Goal: Information Seeking & Learning: Compare options

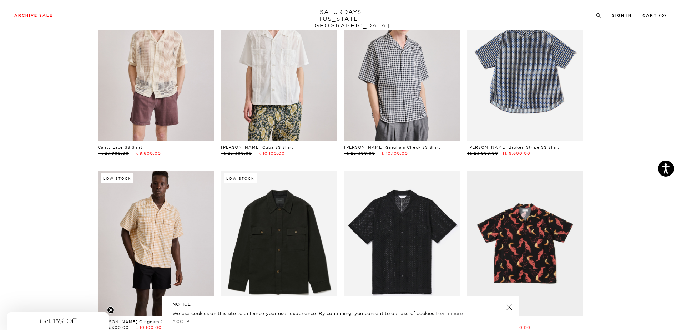
scroll to position [72, 4]
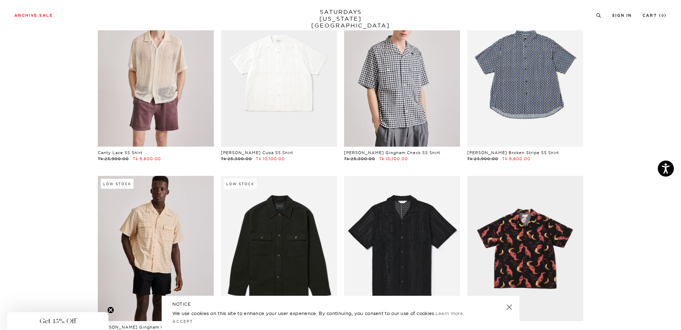
click at [280, 94] on link at bounding box center [279, 74] width 116 height 145
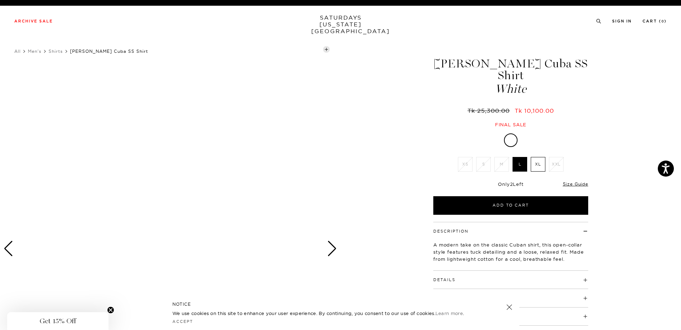
click at [334, 251] on div "Next slide" at bounding box center [332, 249] width 10 height 16
click at [334, 250] on div "Next slide" at bounding box center [332, 249] width 10 height 16
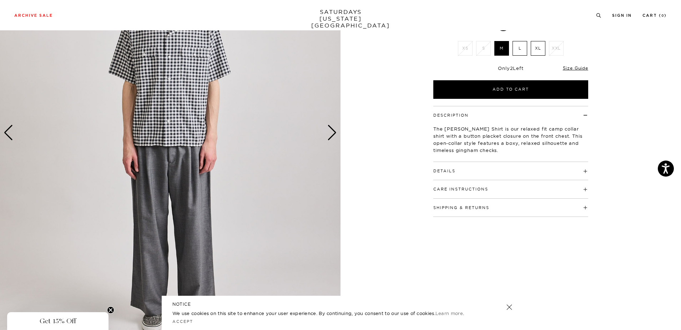
click at [327, 135] on div "Next slide" at bounding box center [332, 133] width 10 height 16
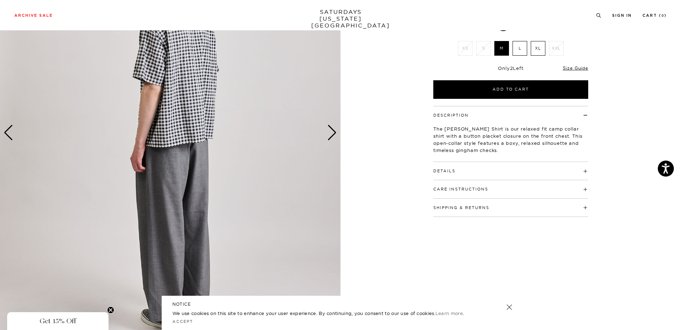
click at [327, 135] on div "Next slide" at bounding box center [332, 133] width 10 height 16
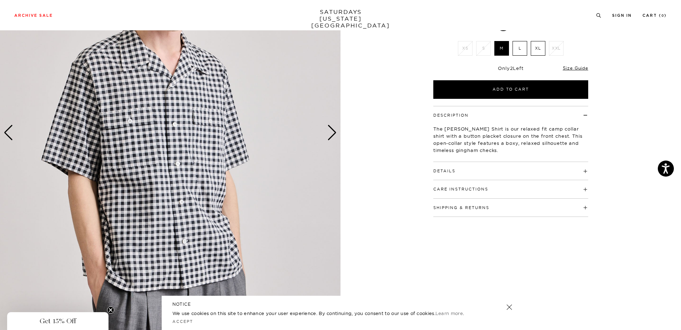
click at [327, 134] on div "Next slide" at bounding box center [332, 133] width 10 height 16
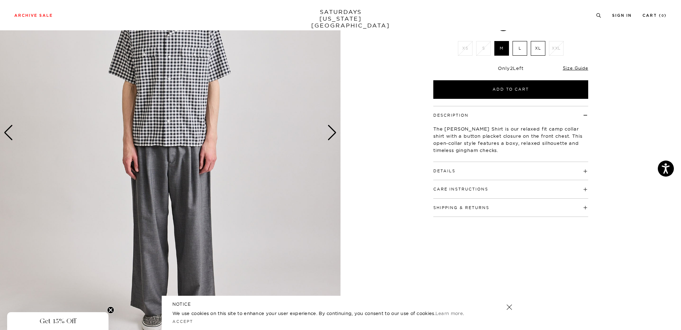
click at [327, 134] on div "Next slide" at bounding box center [332, 133] width 10 height 16
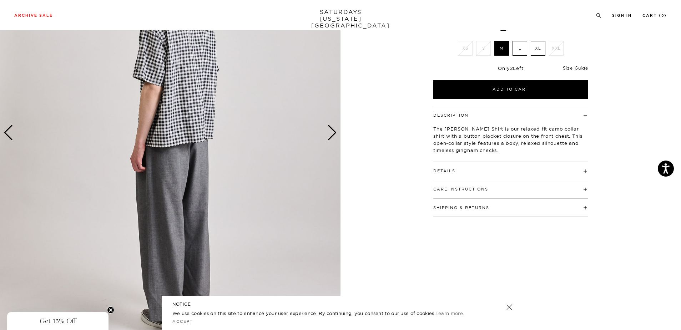
click at [327, 134] on div "Next slide" at bounding box center [332, 133] width 10 height 16
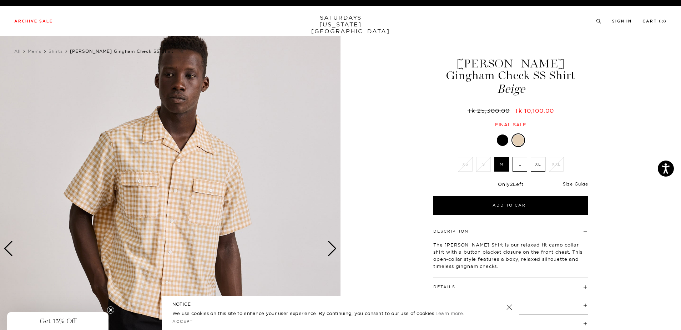
drag, startPoint x: 541, startPoint y: 68, endPoint x: 556, endPoint y: 80, distance: 19.6
click at [556, 80] on h1 "Hester Gingham Check SS Shirt Beige" at bounding box center [510, 76] width 157 height 37
copy h1 "Check SS Shirt"
click at [450, 287] on button "Details" at bounding box center [444, 287] width 22 height 4
click at [510, 309] on link at bounding box center [509, 307] width 10 height 10
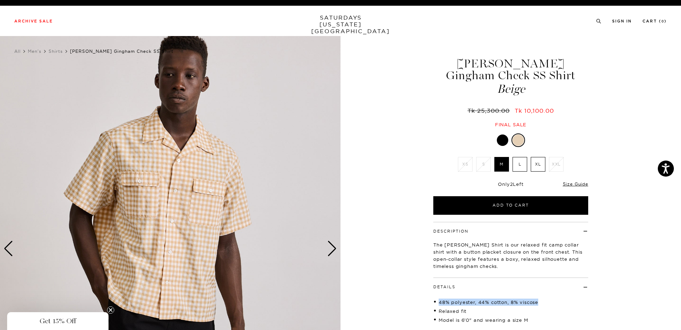
drag, startPoint x: 464, startPoint y: 303, endPoint x: 538, endPoint y: 306, distance: 73.9
click at [538, 306] on li "48% polyester, 44% cotton, 8% viscose" at bounding box center [510, 302] width 155 height 7
copy li "48% polyester, 44% cotton, 8% viscose"
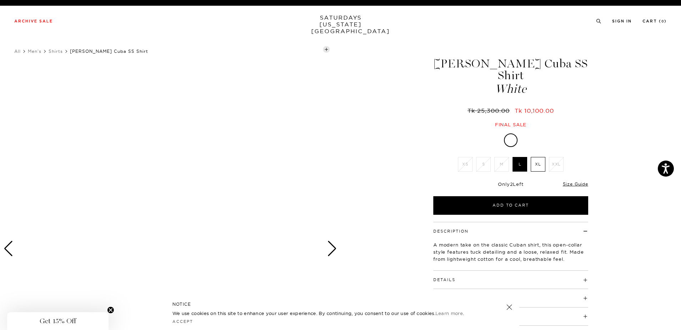
click at [511, 306] on link at bounding box center [509, 307] width 10 height 10
click at [333, 250] on div "Next slide" at bounding box center [332, 249] width 10 height 16
click at [256, 221] on div at bounding box center [170, 249] width 341 height 426
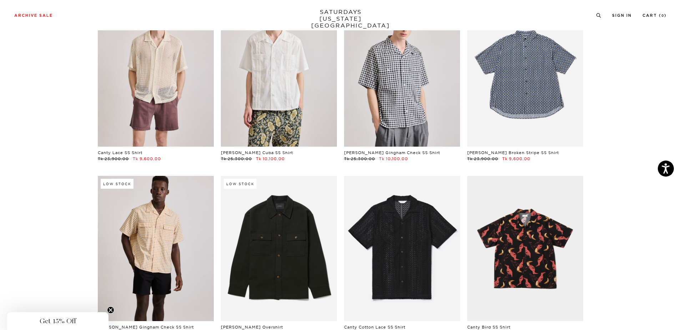
drag, startPoint x: 271, startPoint y: 78, endPoint x: 76, endPoint y: 86, distance: 194.7
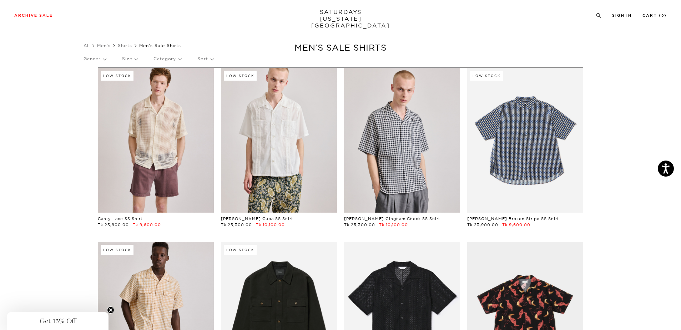
scroll to position [0, 4]
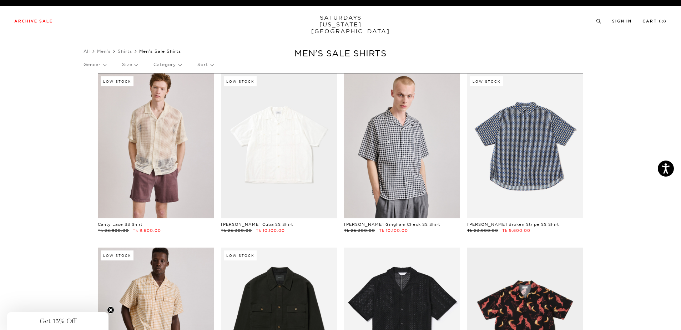
click at [267, 163] on link at bounding box center [279, 146] width 116 height 145
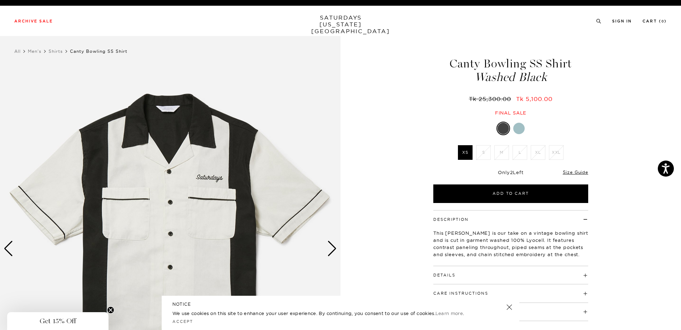
click at [330, 253] on div "Next slide" at bounding box center [332, 249] width 10 height 16
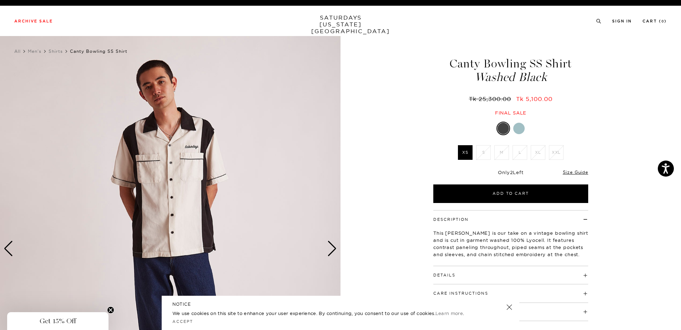
click at [449, 272] on h4 "Details" at bounding box center [510, 272] width 155 height 12
drag, startPoint x: 484, startPoint y: 60, endPoint x: 550, endPoint y: 83, distance: 70.3
click at [550, 83] on h1 "Canty Bowling SS Shirt Washed Black" at bounding box center [510, 70] width 157 height 25
copy h1 "Bowling SS Shirt Washed Black"
drag, startPoint x: 439, startPoint y: 291, endPoint x: 473, endPoint y: 291, distance: 33.9
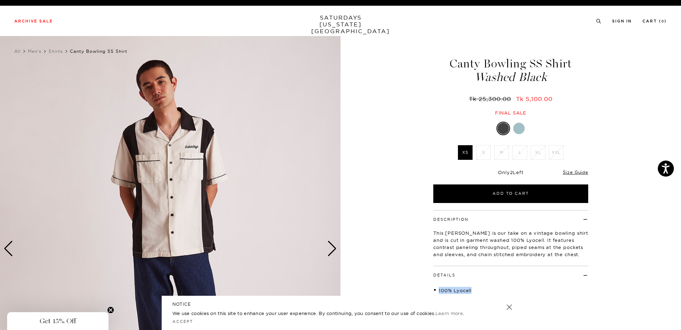
click at [473, 291] on li "100% Lyocell" at bounding box center [510, 290] width 155 height 7
copy li "100% Lyocell"
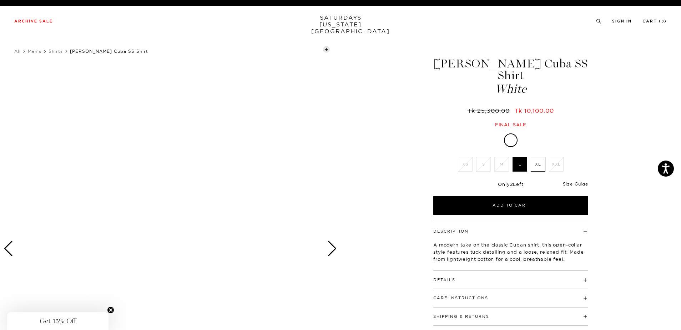
click at [333, 246] on div "Next slide" at bounding box center [332, 249] width 10 height 16
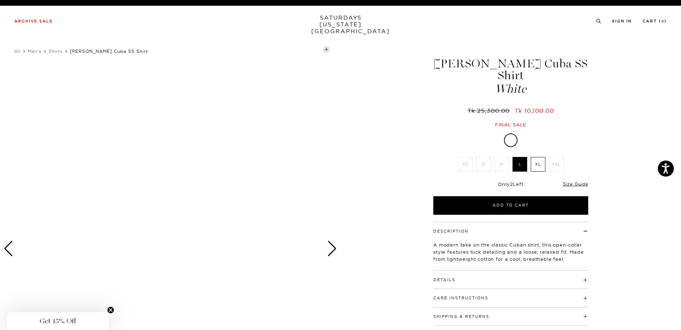
click at [161, 214] on div at bounding box center [170, 249] width 341 height 426
click at [9, 248] on div "Previous slide" at bounding box center [9, 249] width 10 height 16
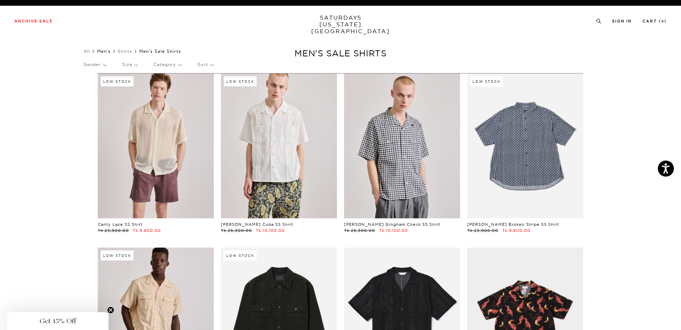
click at [109, 51] on link "Men's" at bounding box center [104, 51] width 14 height 5
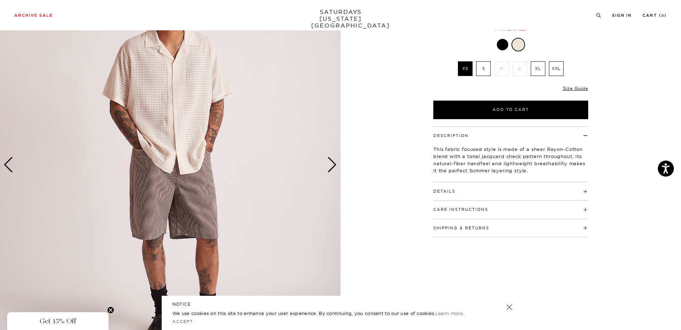
click at [333, 166] on div "Next slide" at bounding box center [332, 165] width 10 height 16
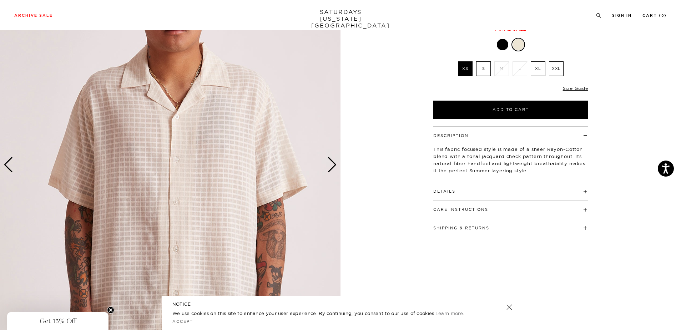
click at [333, 166] on div "Next slide" at bounding box center [332, 165] width 10 height 16
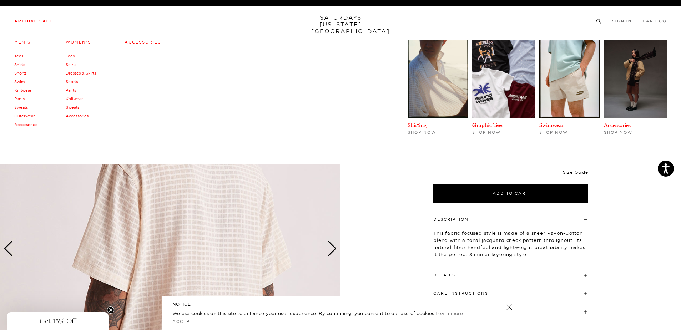
click at [21, 67] on link "Shirts" at bounding box center [19, 64] width 11 height 5
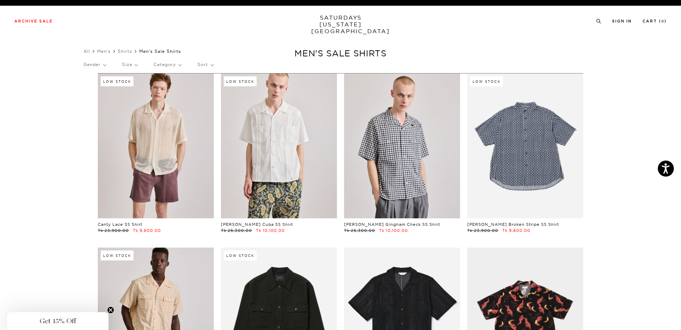
click at [337, 21] on link "SATURDAYS [US_STATE][GEOGRAPHIC_DATA]" at bounding box center [340, 24] width 59 height 20
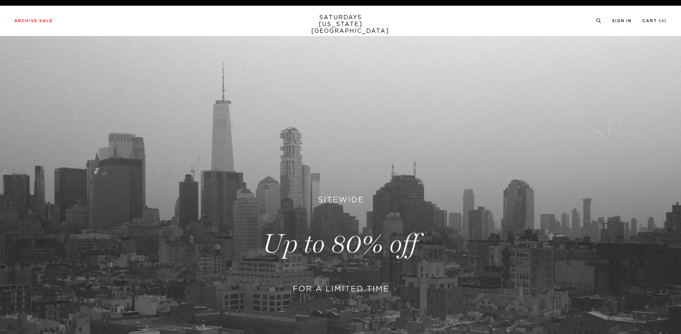
click at [337, 21] on link "SATURDAYS NEW YORK CITY" at bounding box center [340, 24] width 59 height 20
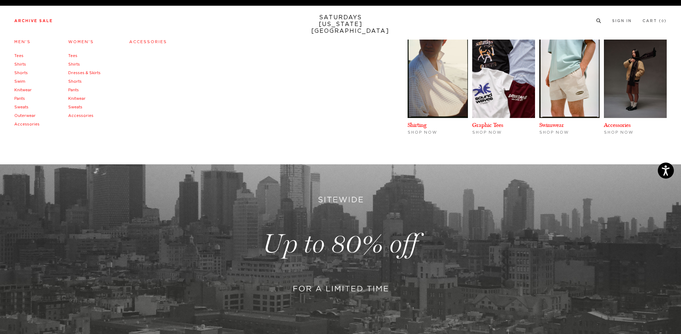
click at [24, 74] on link "Shorts" at bounding box center [21, 73] width 14 height 4
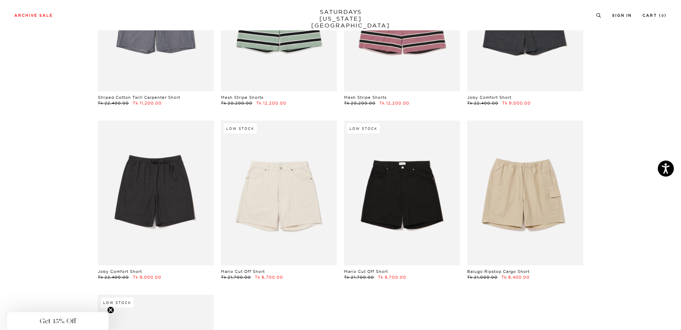
scroll to position [319, 0]
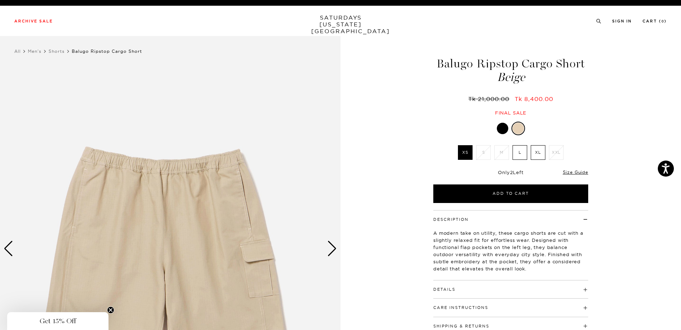
click at [331, 246] on div "Next slide" at bounding box center [332, 249] width 10 height 16
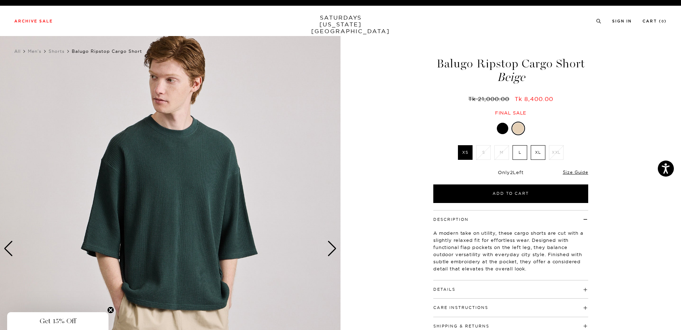
click at [331, 246] on div "Next slide" at bounding box center [332, 249] width 10 height 16
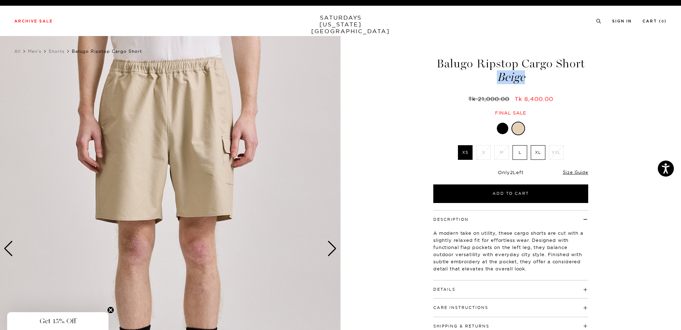
drag, startPoint x: 479, startPoint y: 64, endPoint x: 581, endPoint y: 74, distance: 102.2
click at [581, 74] on h1 "Balugo Ripstop Cargo Short Beige" at bounding box center [510, 70] width 157 height 25
copy h1 "Ripstop Cargo Short Beige"
click at [468, 282] on h4 "Details" at bounding box center [510, 287] width 155 height 12
click at [385, 204] on div "3 / 6" at bounding box center [340, 249] width 681 height 426
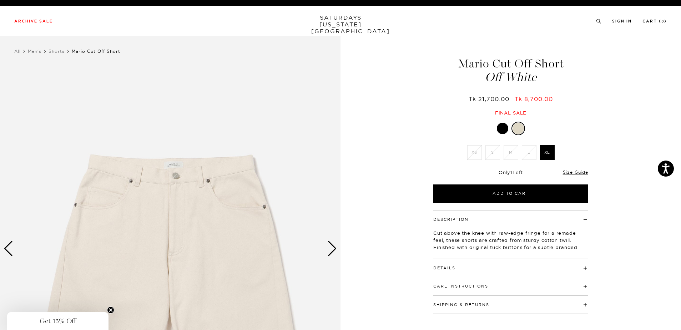
click at [511, 121] on div "Mario Cut Off Short Off White Tk 21,700.00 Tk 8,700.00 Final sale Mario Cut Off…" at bounding box center [511, 249] width 178 height 426
drag, startPoint x: 507, startPoint y: 127, endPoint x: 502, endPoint y: 130, distance: 5.4
click at [506, 127] on div at bounding box center [502, 128] width 11 height 11
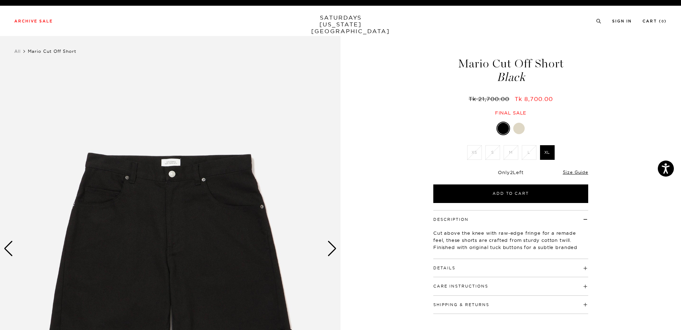
click at [520, 129] on div at bounding box center [518, 128] width 11 height 11
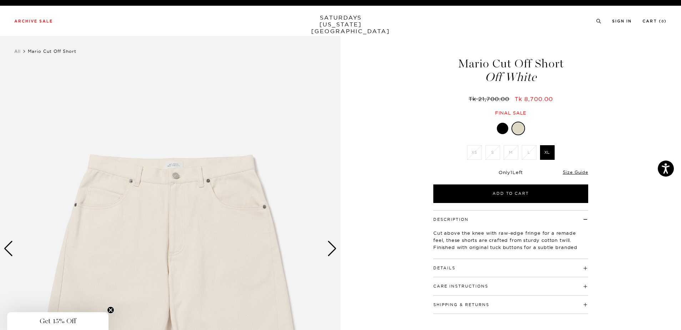
click at [445, 261] on h4 "Details" at bounding box center [510, 265] width 155 height 12
drag, startPoint x: 492, startPoint y: 62, endPoint x: 541, endPoint y: 75, distance: 51.5
click at [541, 75] on h1 "Mario Cut Off Short Off White" at bounding box center [510, 70] width 157 height 25
copy h1 "Cut Off Short Off White"
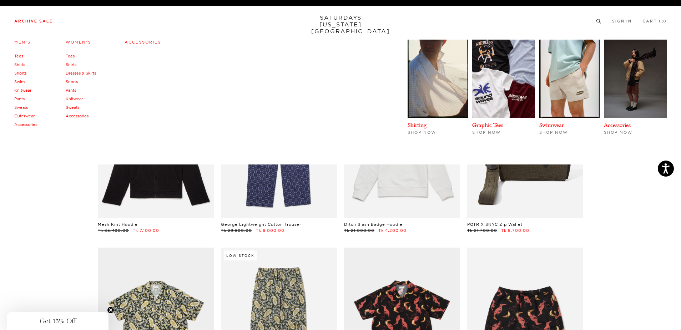
click at [24, 98] on link "Pants" at bounding box center [19, 98] width 10 height 5
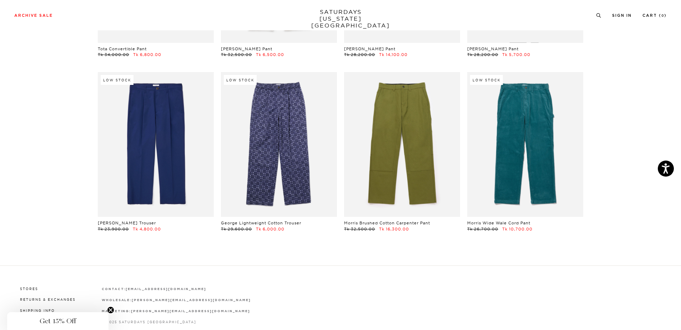
scroll to position [540, 0]
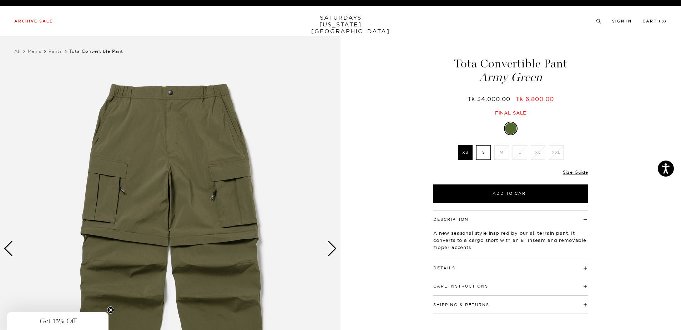
click at [333, 252] on div "Next slide" at bounding box center [332, 249] width 10 height 16
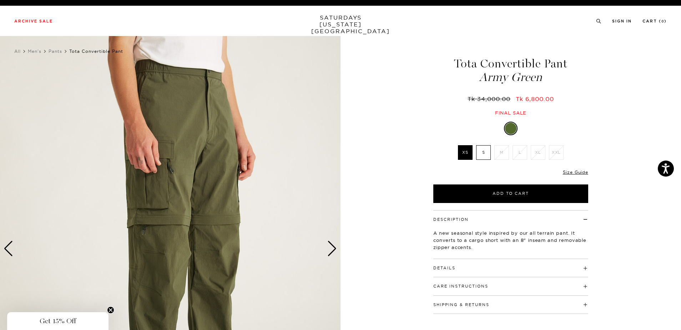
click at [261, 215] on img at bounding box center [170, 249] width 341 height 426
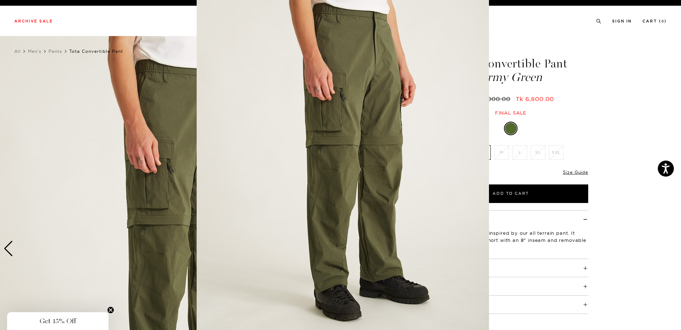
scroll to position [17, 0]
drag, startPoint x: 207, startPoint y: 189, endPoint x: 151, endPoint y: 183, distance: 57.1
click at [151, 183] on figure at bounding box center [340, 165] width 681 height 330
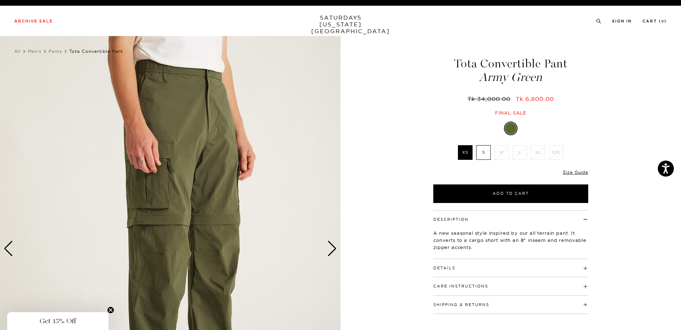
click at [491, 65] on h1 "Tota Convertible Pant Army Green" at bounding box center [510, 70] width 157 height 25
drag, startPoint x: 480, startPoint y: 62, endPoint x: 549, endPoint y: 80, distance: 70.7
click at [549, 80] on h1 "Tota Convertible Pant Army Green" at bounding box center [510, 70] width 157 height 25
copy h1 "Convertible Pant Army Green"
click at [446, 268] on button "Details" at bounding box center [444, 268] width 22 height 4
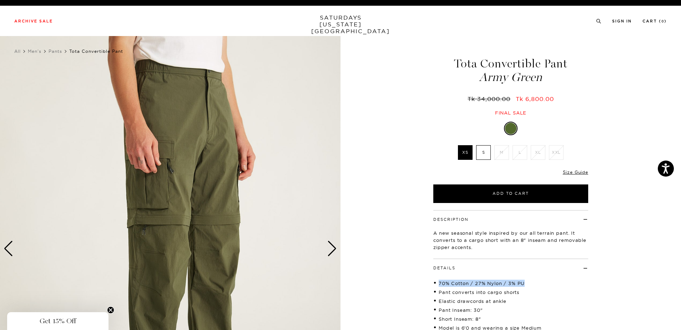
drag, startPoint x: 439, startPoint y: 283, endPoint x: 533, endPoint y: 284, distance: 94.2
click at [533, 284] on li "70% Cotton / 27% Nylon / 3% PU" at bounding box center [510, 283] width 155 height 7
copy li "70% Cotton / 27% Nylon / 3% PU"
